Goal: Submit Feedback/report problem: Submit feedback/report problem

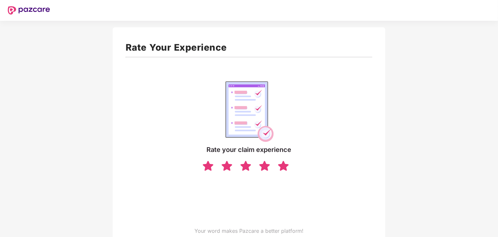
click at [282, 167] on img at bounding box center [283, 165] width 12 height 11
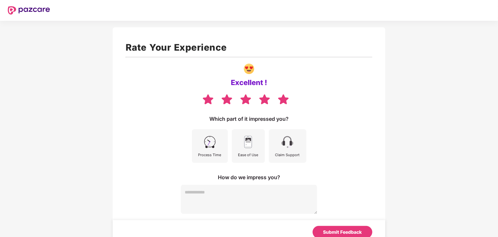
click at [243, 145] on img at bounding box center [248, 142] width 15 height 15
click at [278, 149] on div "Claim Support" at bounding box center [288, 146] width 38 height 34
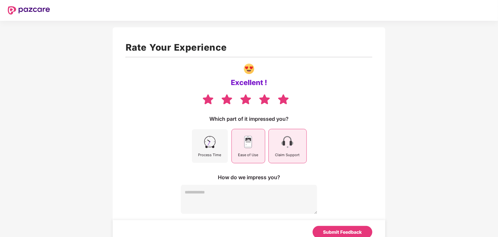
click at [215, 151] on div "Process Time" at bounding box center [210, 146] width 36 height 34
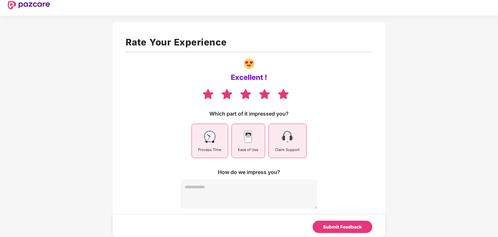
scroll to position [6, 0]
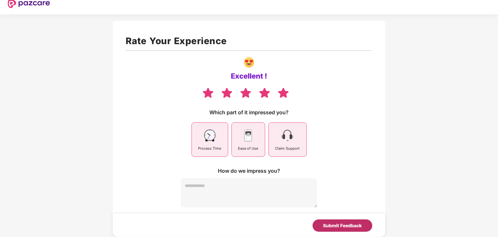
click at [333, 225] on div "Submit Feedback" at bounding box center [343, 225] width 39 height 7
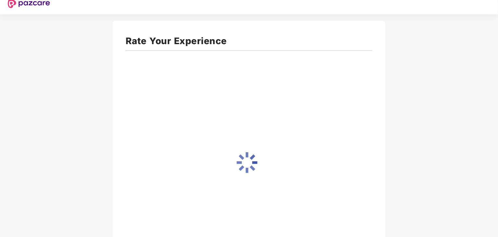
scroll to position [4, 0]
